Goal: Transaction & Acquisition: Book appointment/travel/reservation

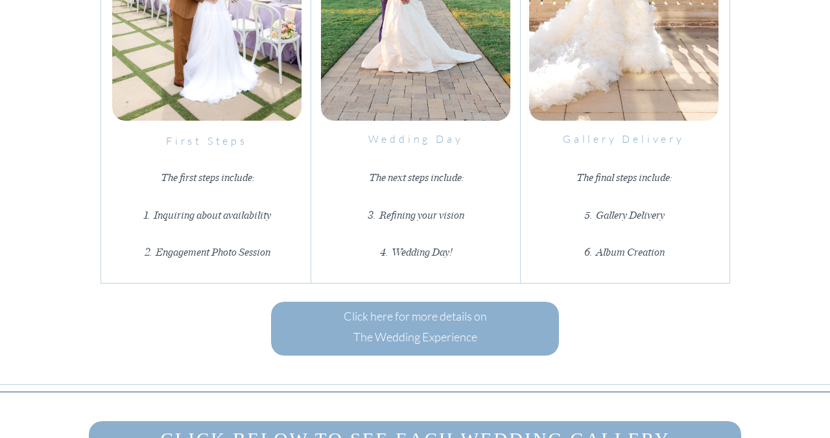
scroll to position [1888, 0]
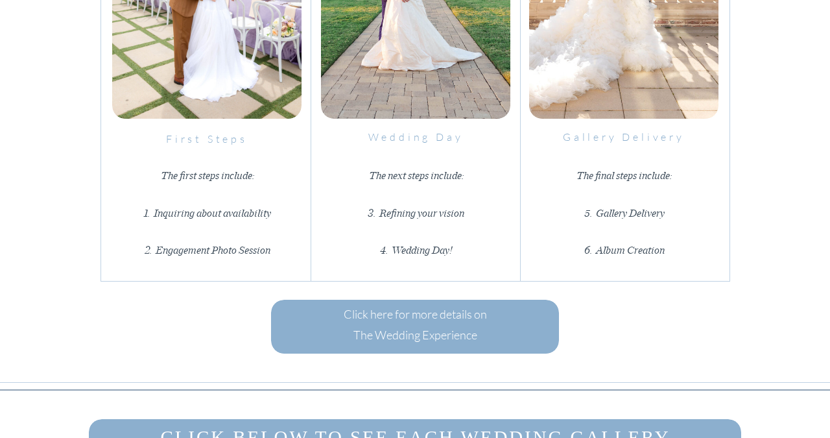
click at [509, 334] on div at bounding box center [415, 327] width 288 height 54
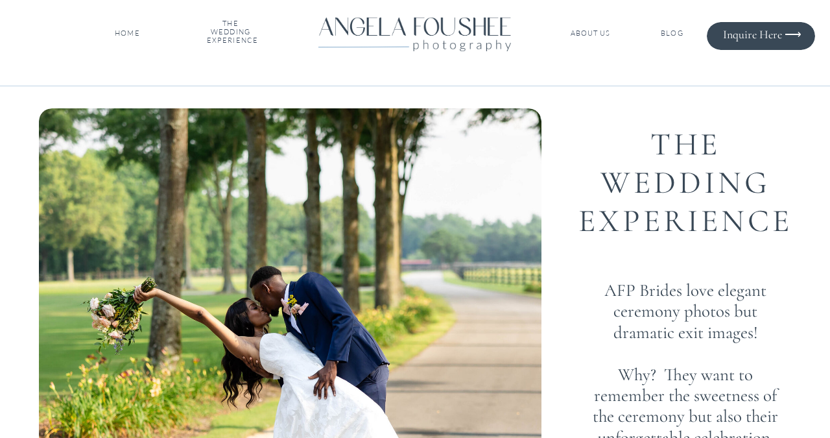
click at [754, 35] on nav "Inquire Here ⟶" at bounding box center [756, 34] width 89 height 13
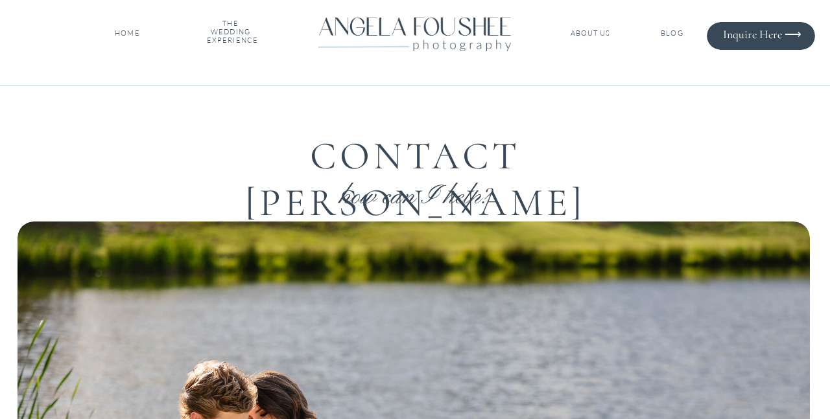
click at [224, 25] on nav "THE WEDDING EXPERIENCE" at bounding box center [230, 33] width 47 height 28
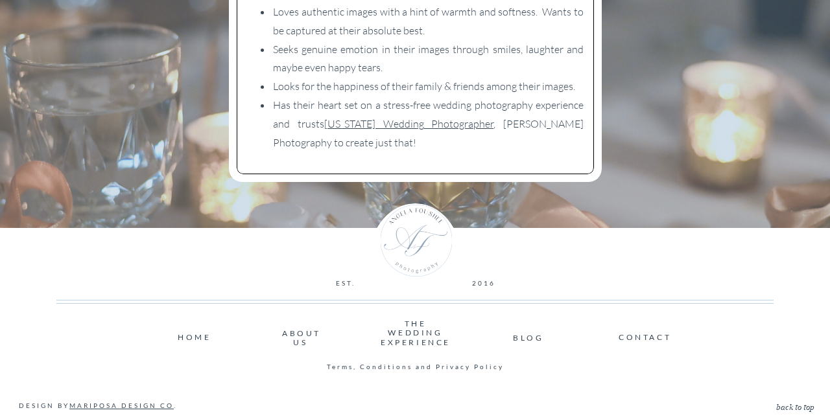
scroll to position [2291, 0]
click at [416, 337] on nav "THE WEDDING EXPERIENCE" at bounding box center [415, 334] width 69 height 29
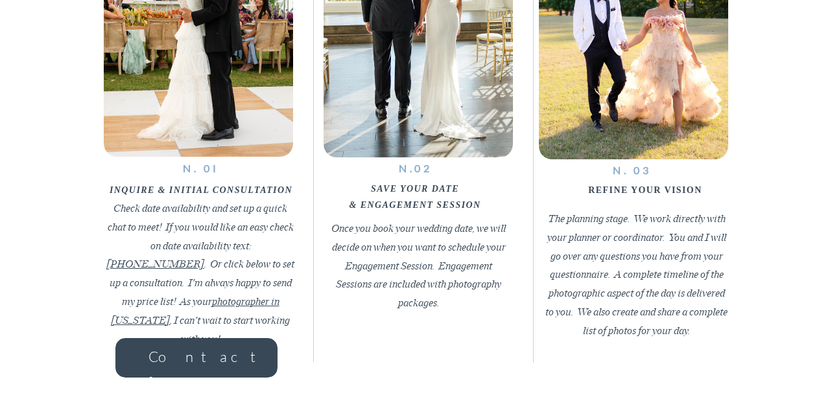
scroll to position [1022, 0]
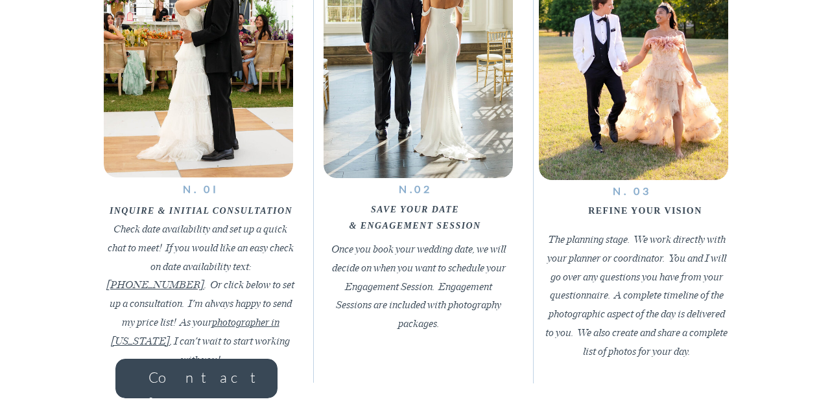
click at [213, 377] on h2 "Contact [PERSON_NAME]" at bounding box center [196, 372] width 97 height 15
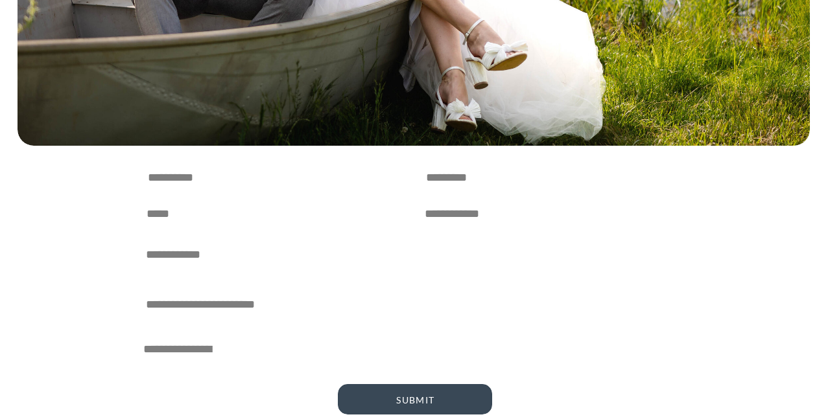
scroll to position [615, 0]
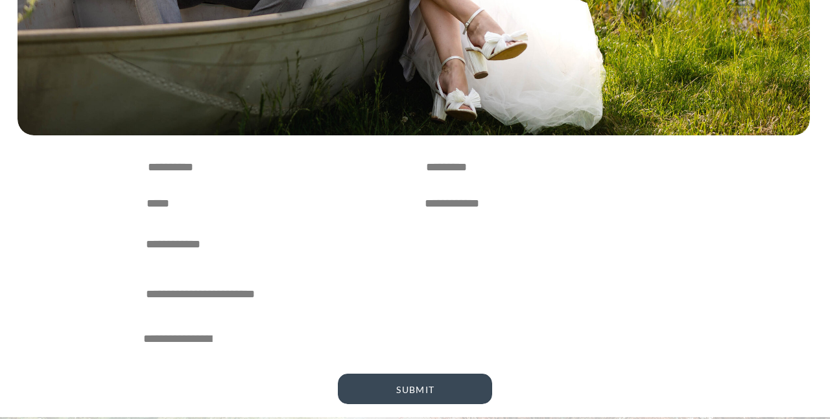
click at [178, 173] on textarea at bounding box center [275, 166] width 255 height 18
type textarea "*******"
click at [169, 206] on textarea at bounding box center [276, 202] width 259 height 18
type textarea "*"
click at [433, 167] on textarea at bounding box center [553, 166] width 255 height 18
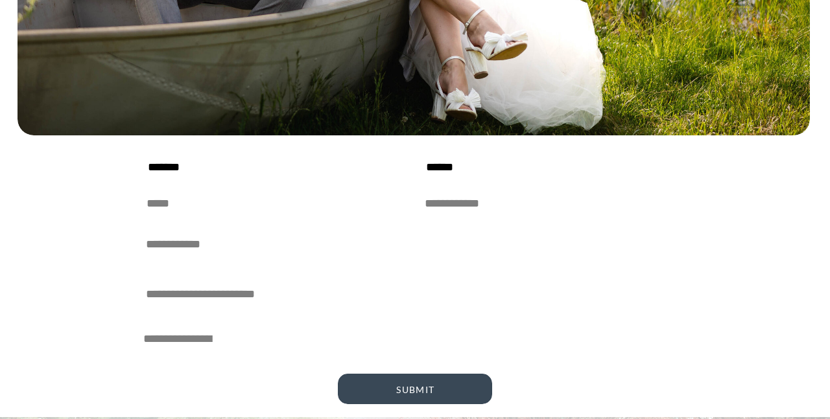
type textarea "******"
click at [285, 193] on textarea at bounding box center [276, 202] width 259 height 18
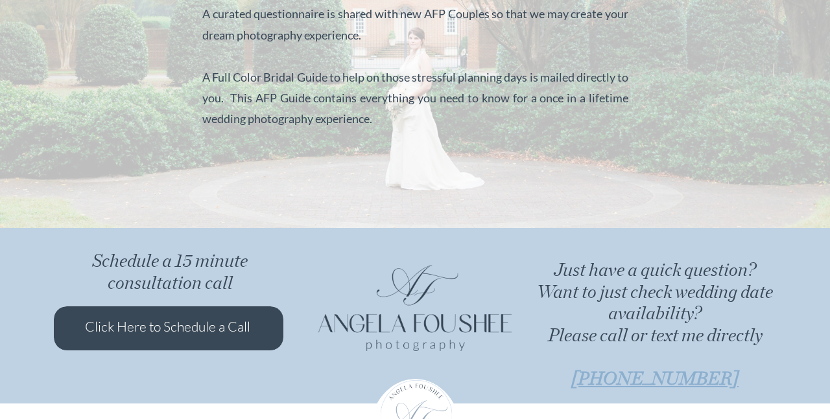
scroll to position [1120, 0]
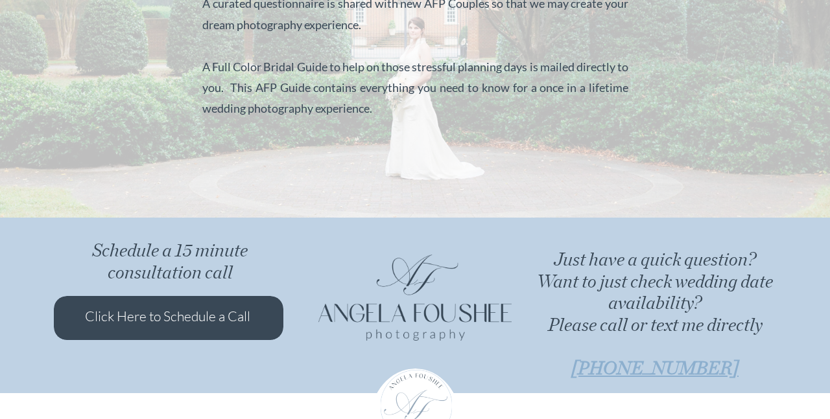
click at [210, 323] on p "Click Here to Schedule a Call" at bounding box center [171, 317] width 172 height 25
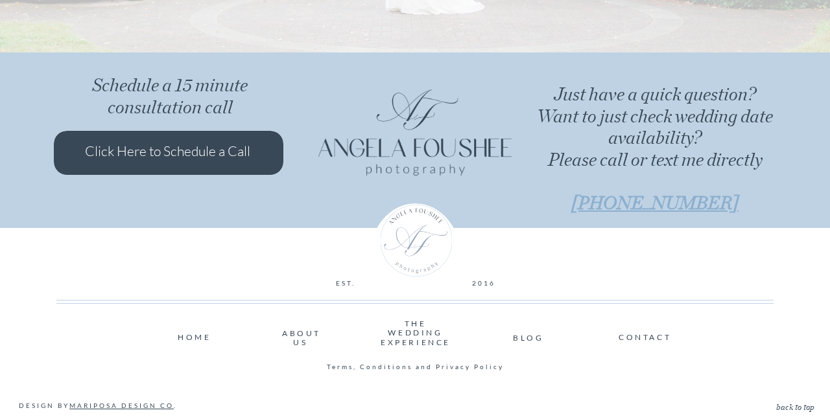
scroll to position [1285, 0]
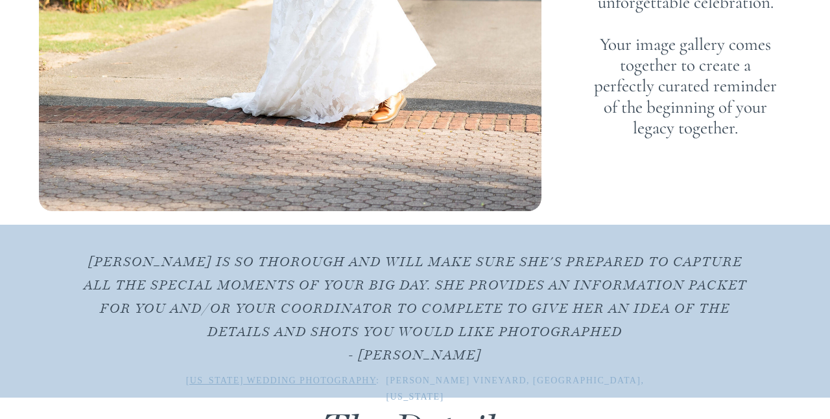
scroll to position [434, 0]
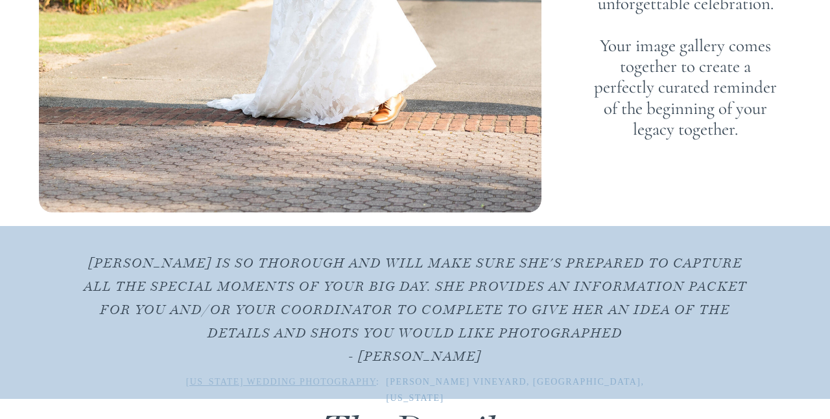
click at [308, 383] on link "[US_STATE] wedding photography" at bounding box center [281, 382] width 190 height 10
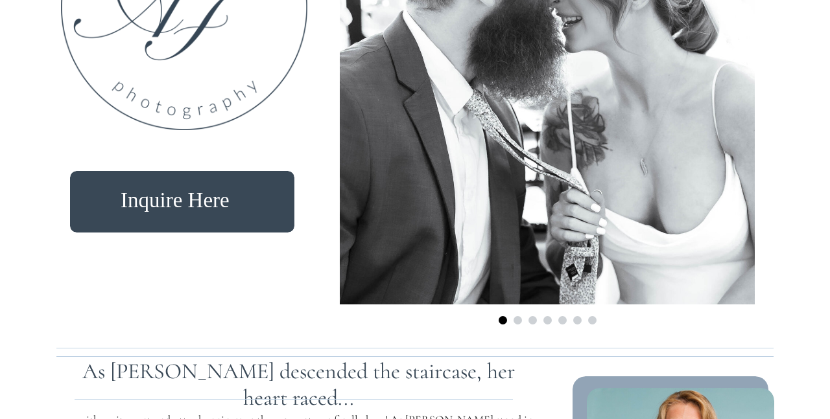
scroll to position [760, 0]
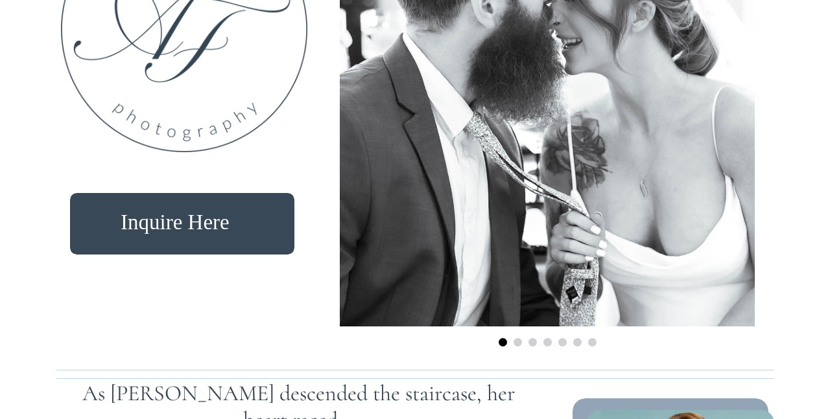
click at [211, 211] on h2 "Inquire Here" at bounding box center [178, 229] width 115 height 38
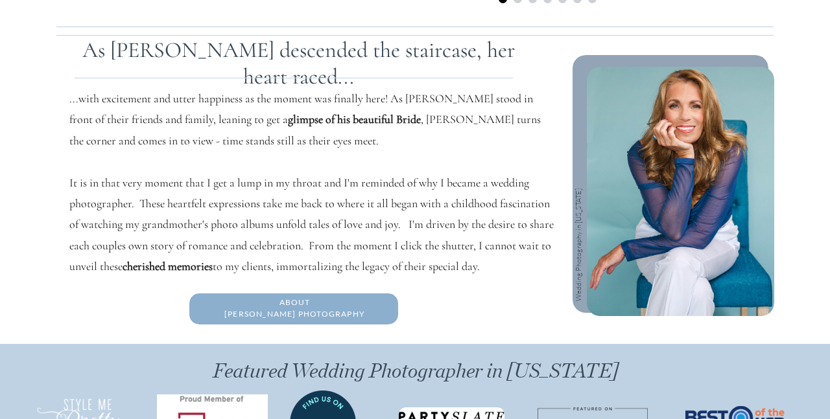
scroll to position [1101, 0]
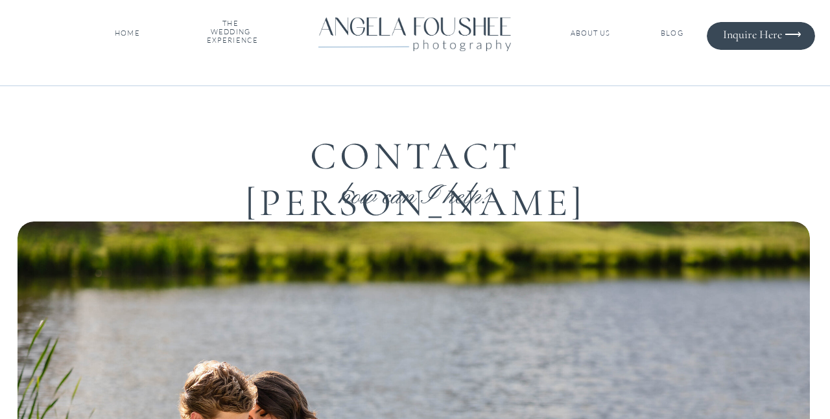
click at [234, 33] on nav "THE WEDDING EXPERIENCE" at bounding box center [230, 33] width 47 height 28
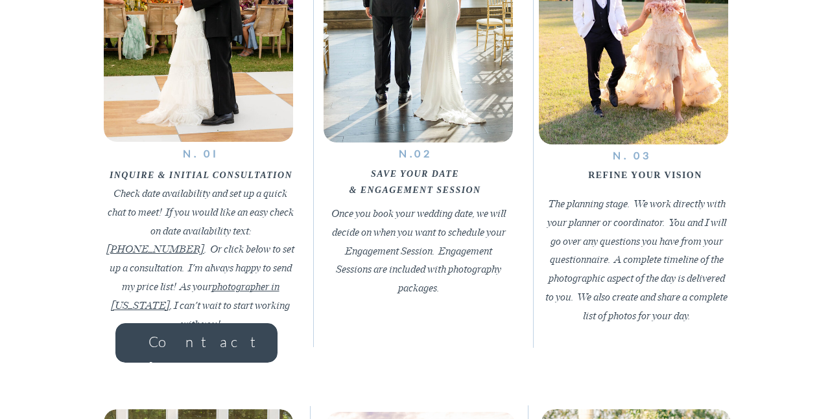
scroll to position [1055, 0]
